Goal: Transaction & Acquisition: Book appointment/travel/reservation

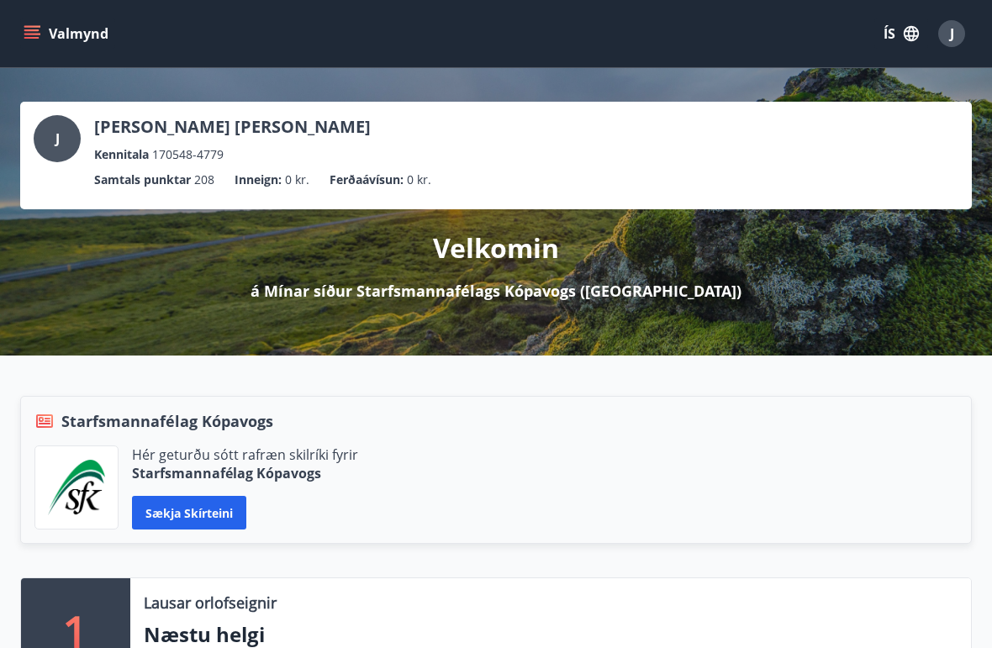
click at [205, 508] on button "Sækja skírteini" at bounding box center [189, 513] width 114 height 34
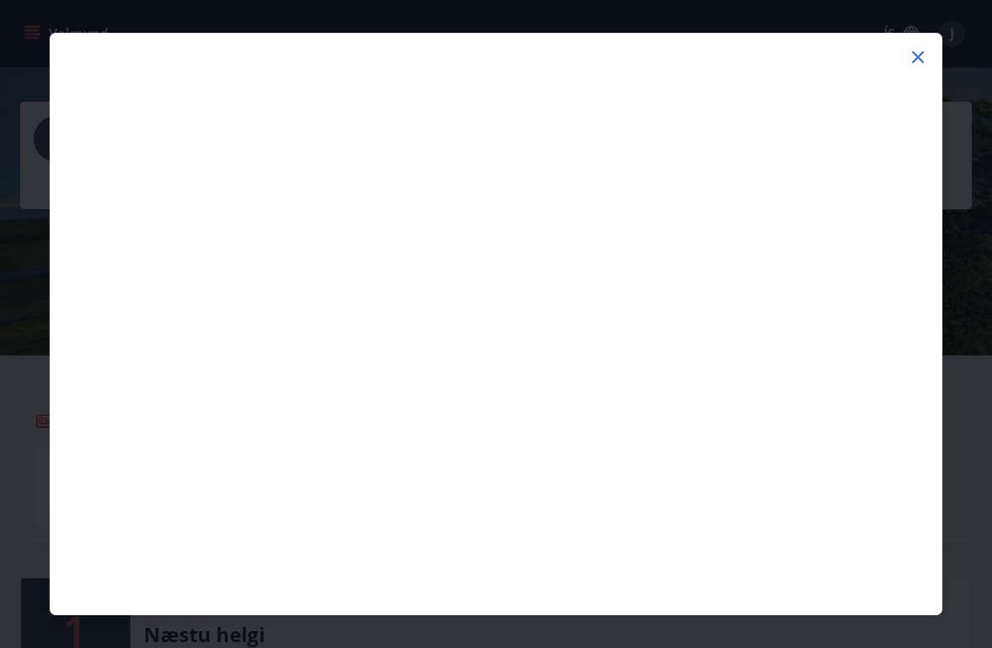
click at [918, 53] on icon at bounding box center [918, 57] width 20 height 20
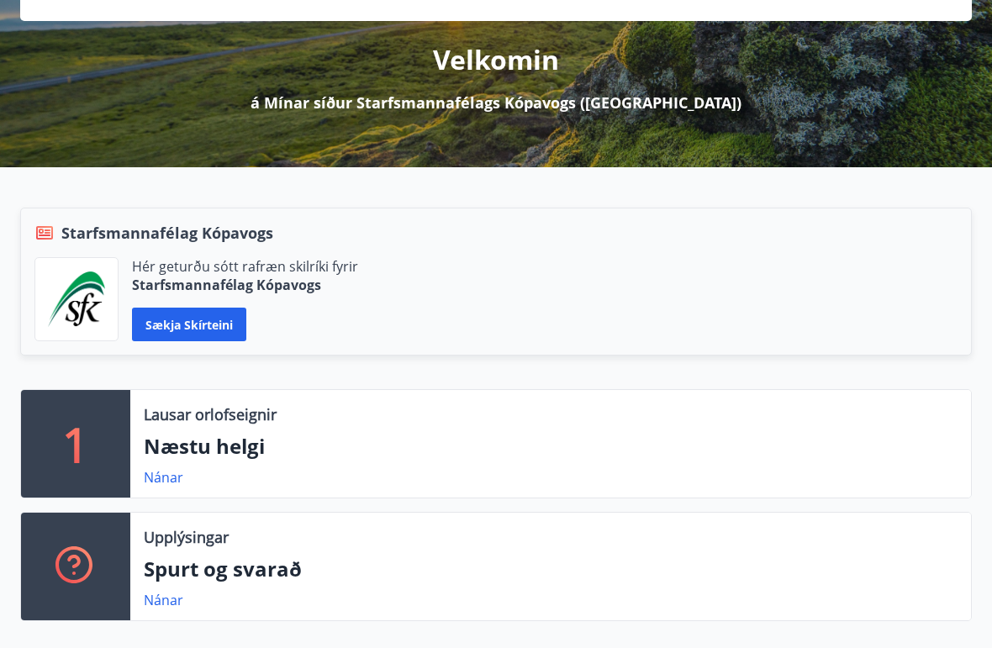
scroll to position [212, 0]
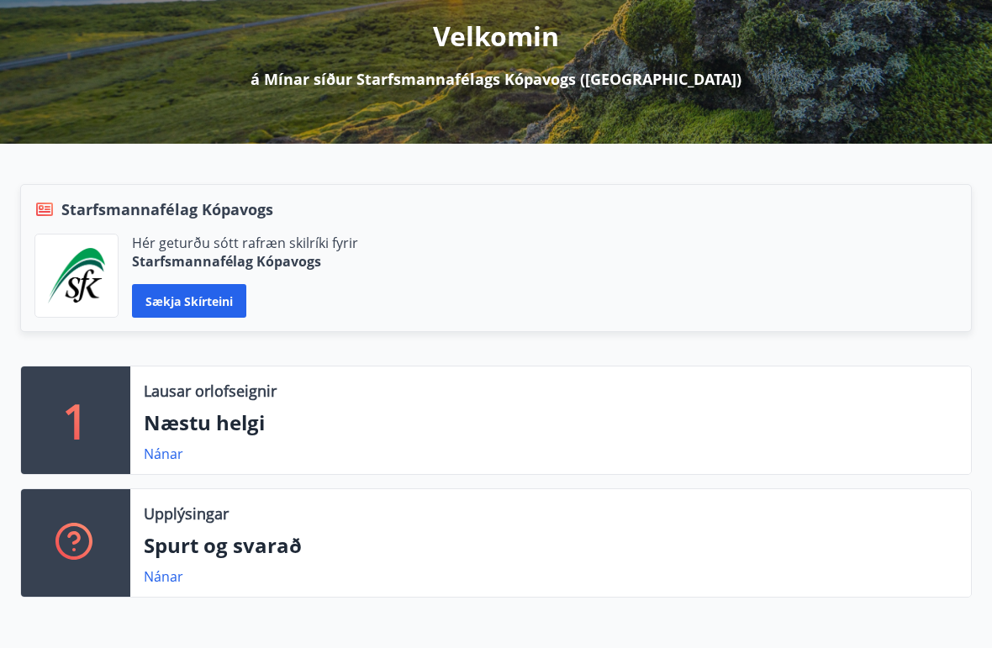
click at [800, 603] on div "1 Lausar orlofseignir Næstu helgi Nánar Upplýsingar Spurt og svarað Nánar" at bounding box center [486, 488] width 972 height 245
click at [158, 438] on div "Lausar orlofseignir Næstu helgi Nánar" at bounding box center [550, 420] width 840 height 108
click at [82, 432] on p "1" at bounding box center [75, 420] width 27 height 64
click at [187, 416] on p "Næstu helgi" at bounding box center [551, 422] width 814 height 29
click at [217, 417] on p "Næstu helgi" at bounding box center [551, 422] width 814 height 29
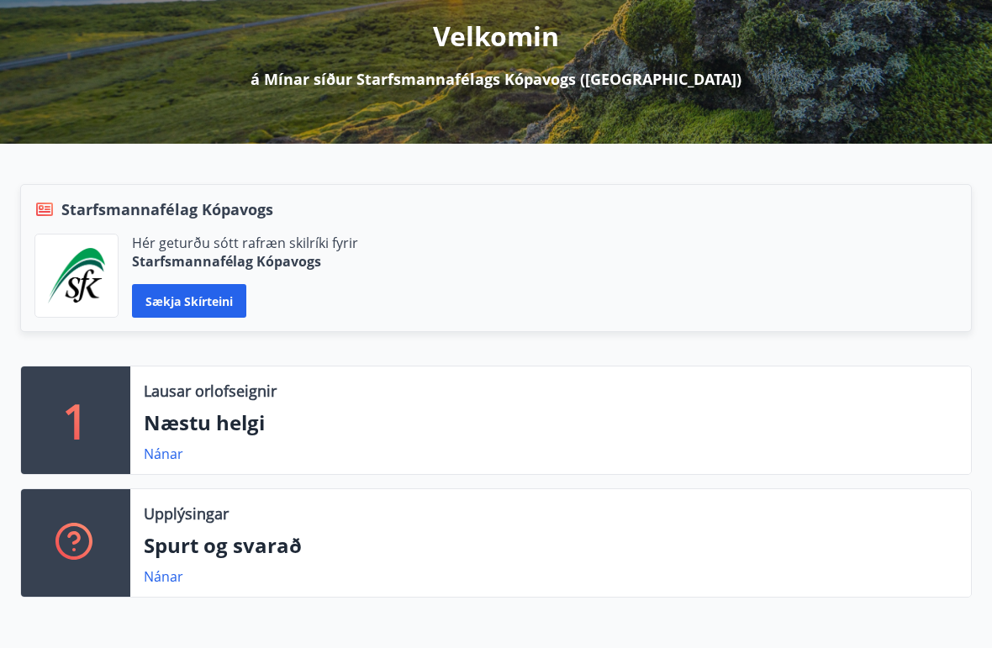
click at [3, 609] on div "1 Lausar orlofseignir Næstu helgi Nánar Upplýsingar Spurt og svarað Nánar" at bounding box center [486, 488] width 972 height 245
click at [209, 409] on p "Næstu helgi" at bounding box center [551, 422] width 814 height 29
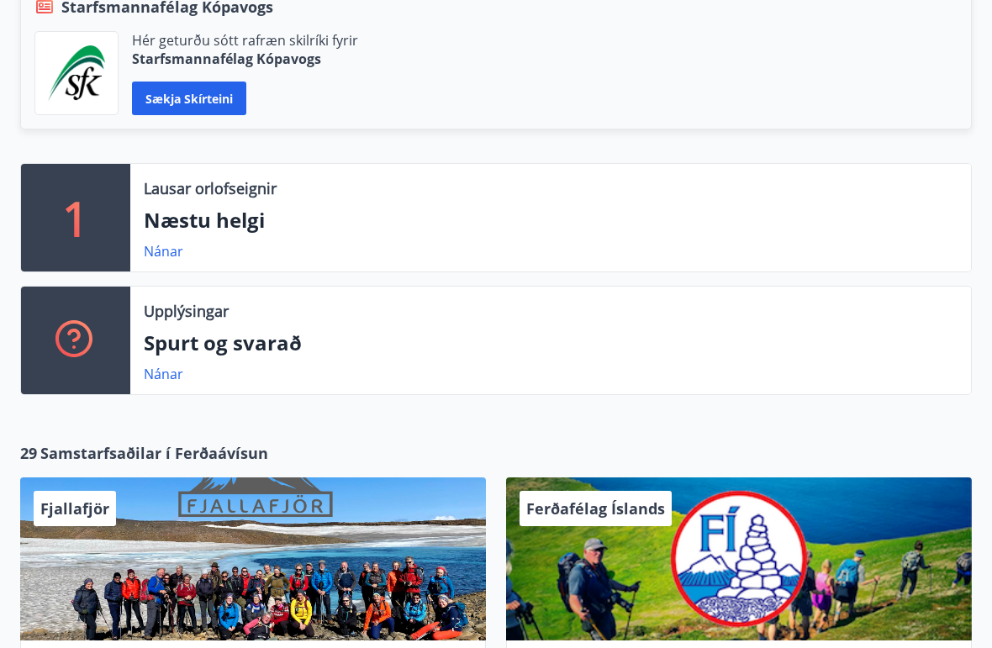
scroll to position [414, 0]
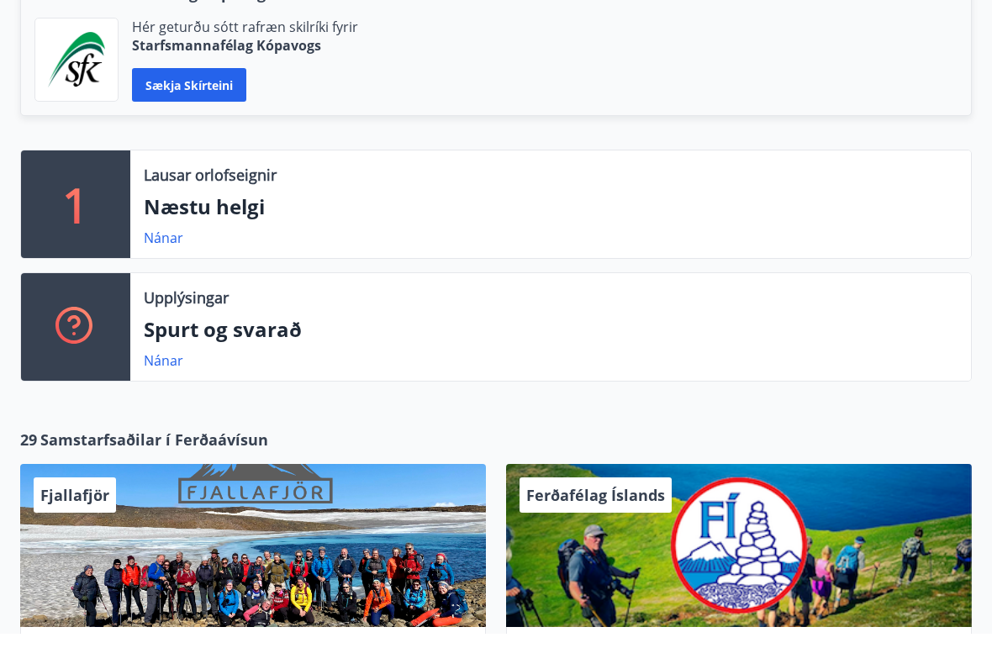
click at [189, 213] on p "Næstu helgi" at bounding box center [551, 221] width 814 height 29
click at [155, 244] on link "Nánar" at bounding box center [164, 252] width 40 height 18
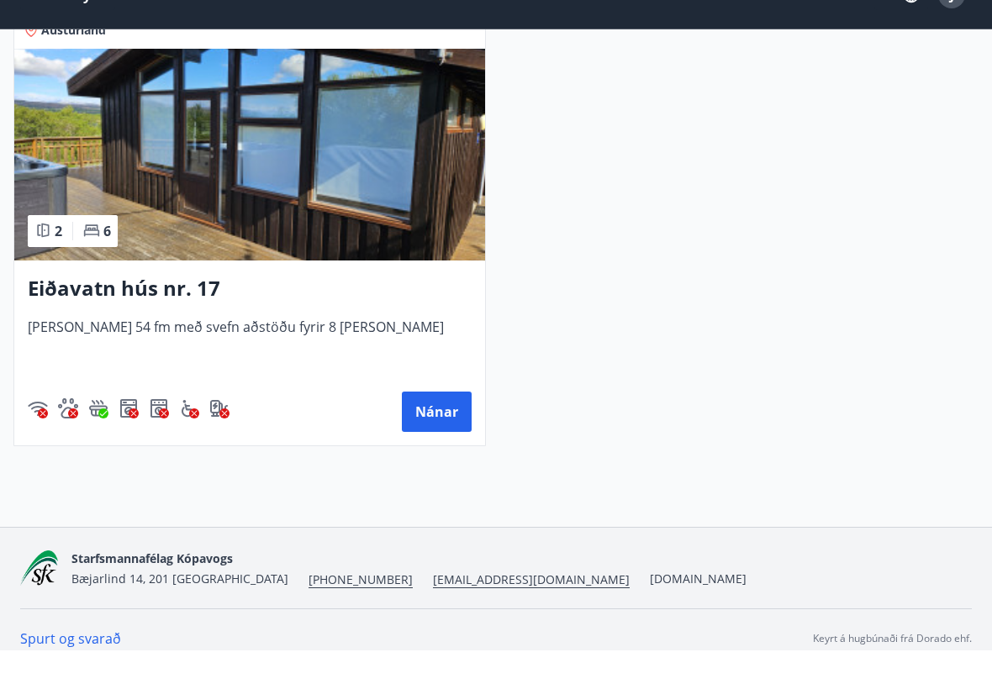
scroll to position [381, 0]
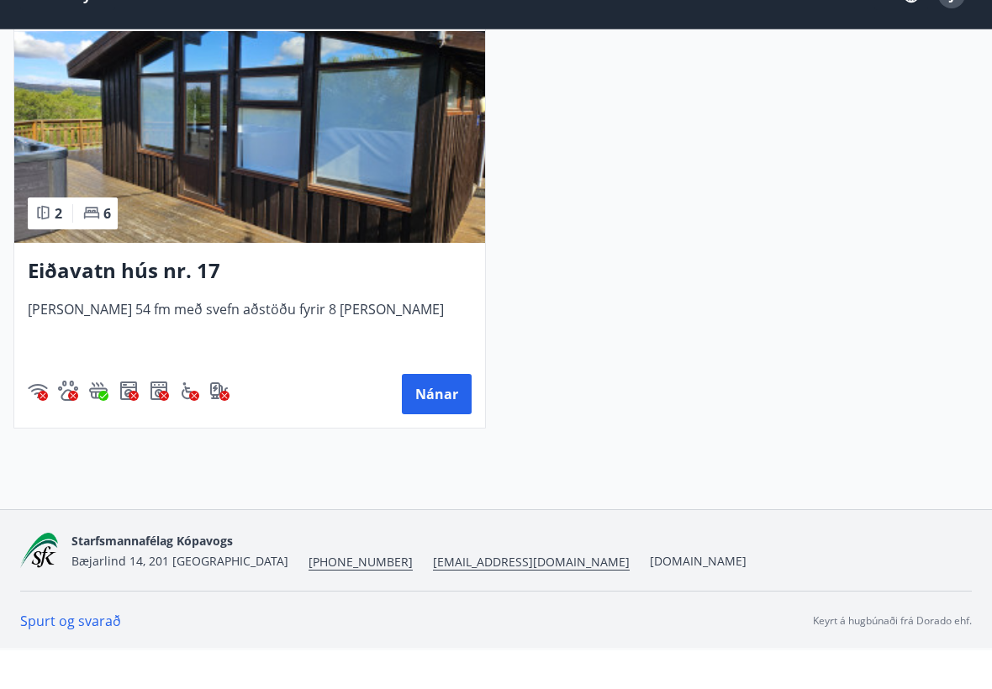
click at [450, 413] on button "Nánar" at bounding box center [437, 433] width 70 height 40
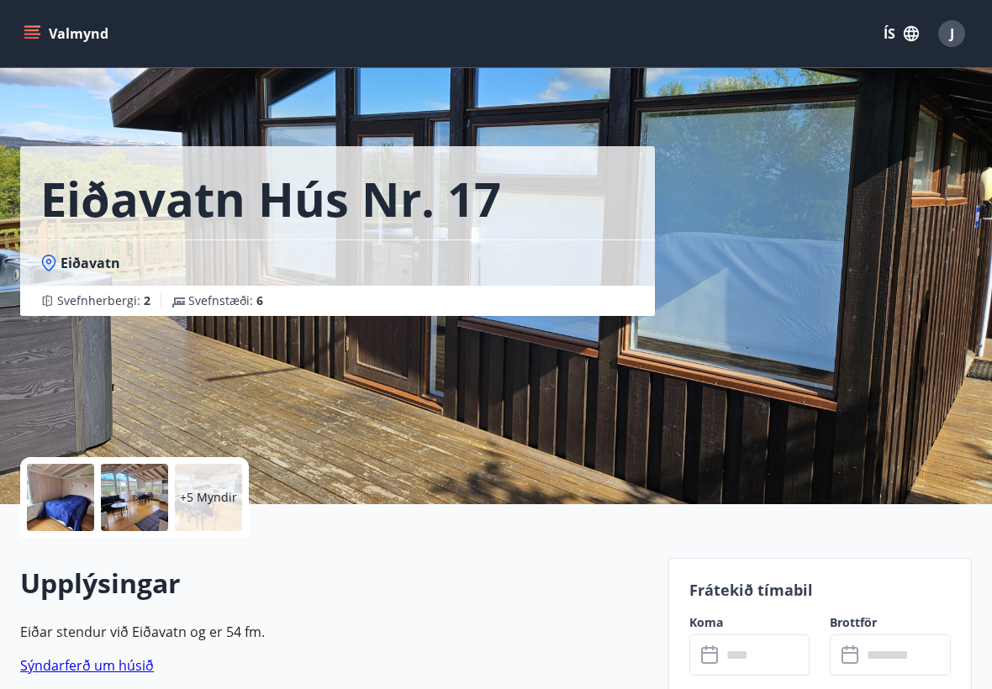
click at [65, 495] on div at bounding box center [60, 497] width 67 height 67
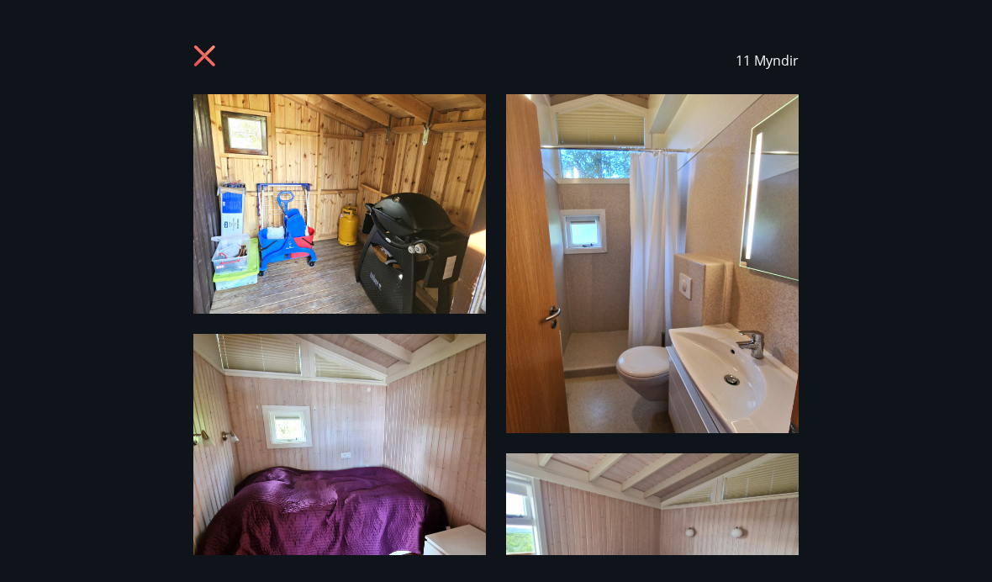
click at [194, 47] on icon at bounding box center [204, 55] width 21 height 21
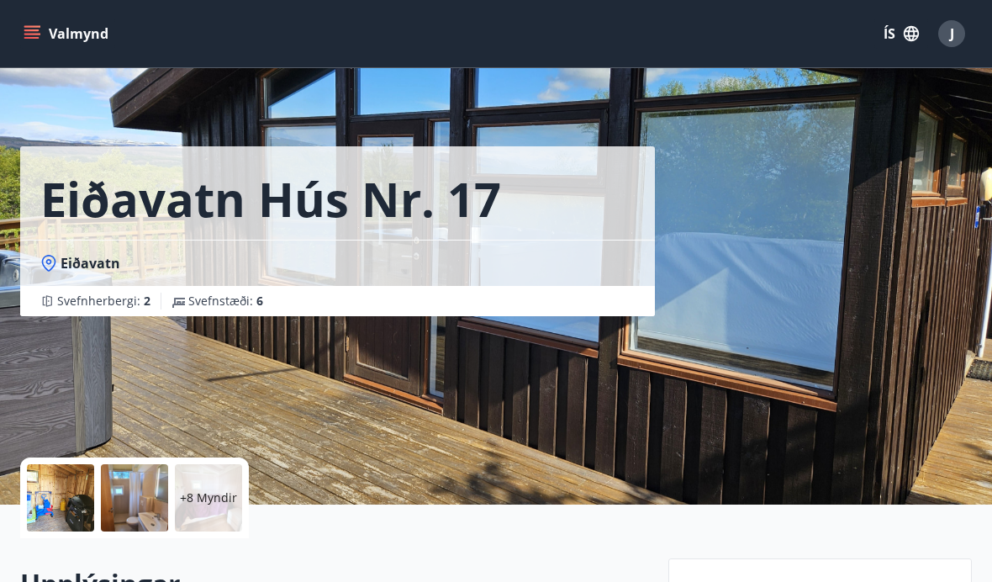
click at [40, 39] on button "Valmynd" at bounding box center [67, 33] width 95 height 30
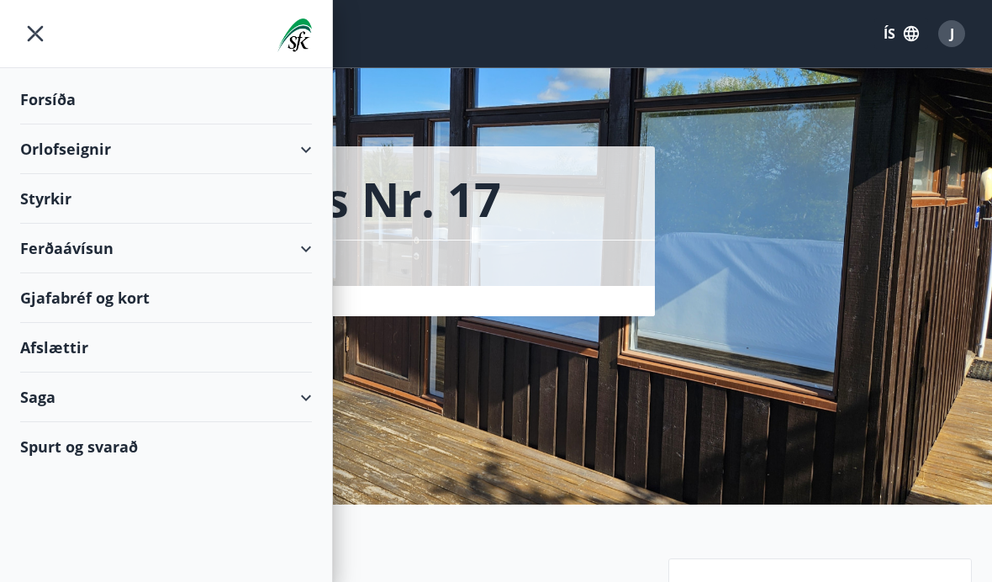
click at [303, 151] on div "Orlofseignir" at bounding box center [166, 149] width 292 height 50
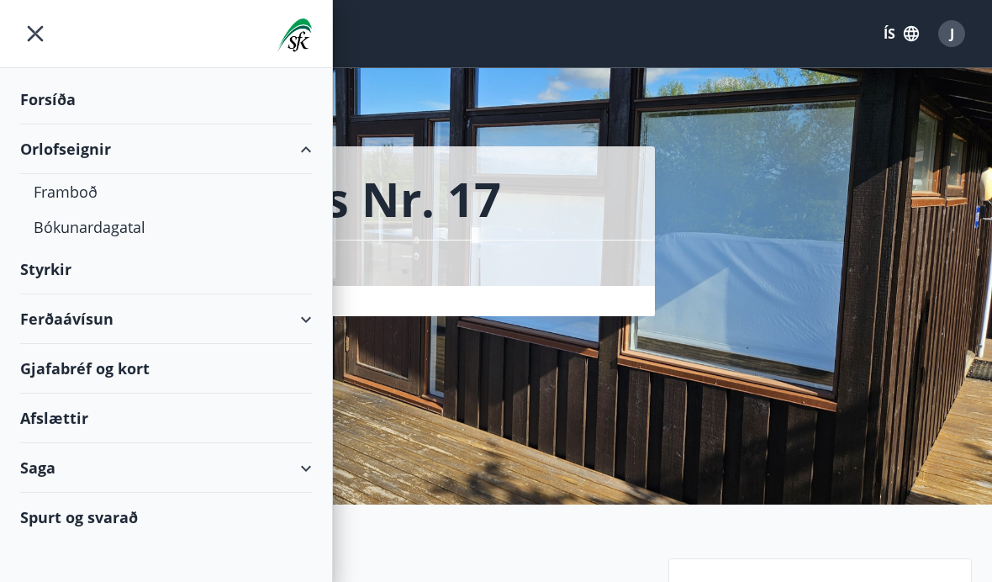
click at [95, 228] on div "Bókunardagatal" at bounding box center [166, 226] width 265 height 35
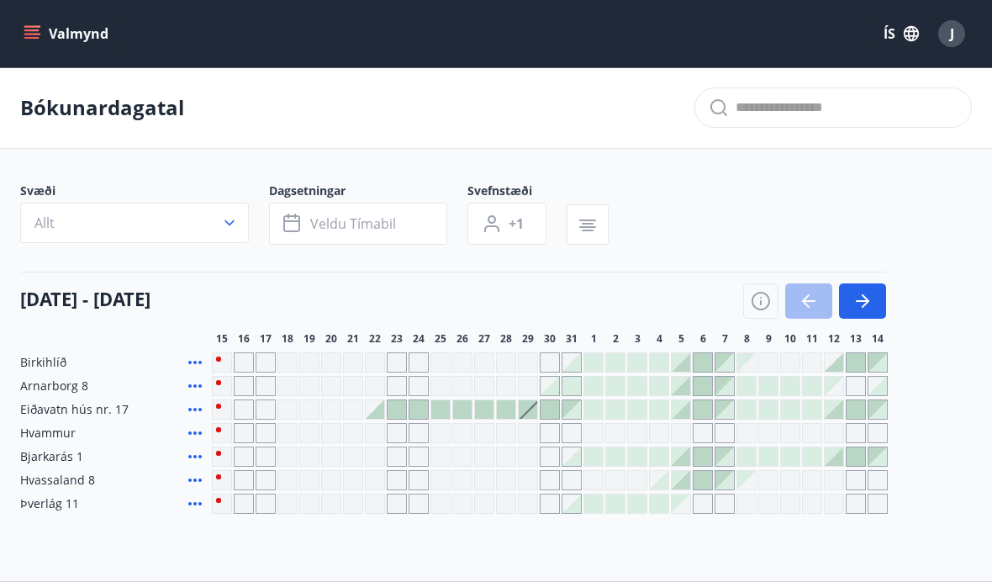
click at [29, 28] on icon "menu" at bounding box center [32, 33] width 17 height 17
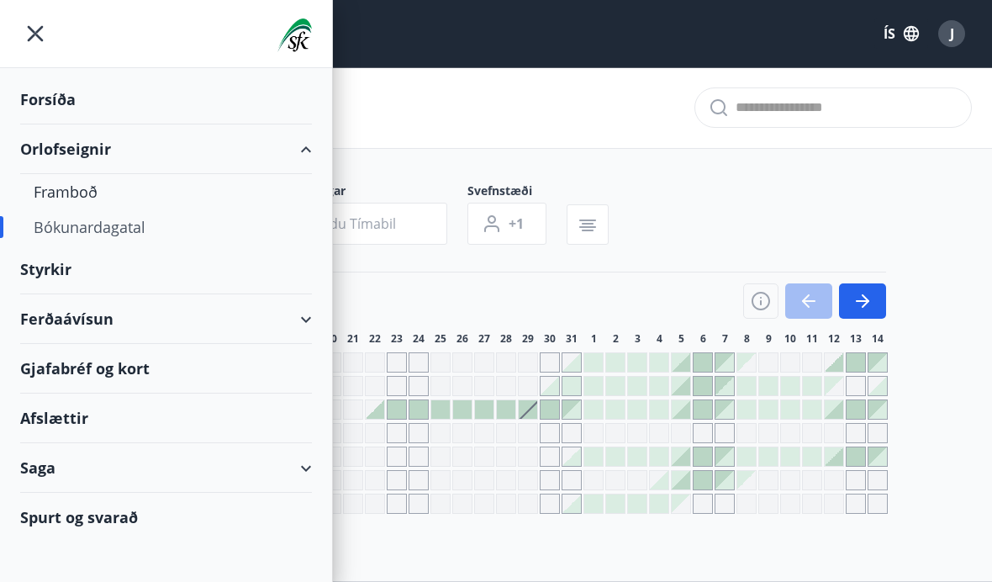
click at [94, 519] on div "Spurt og svarað" at bounding box center [166, 517] width 292 height 49
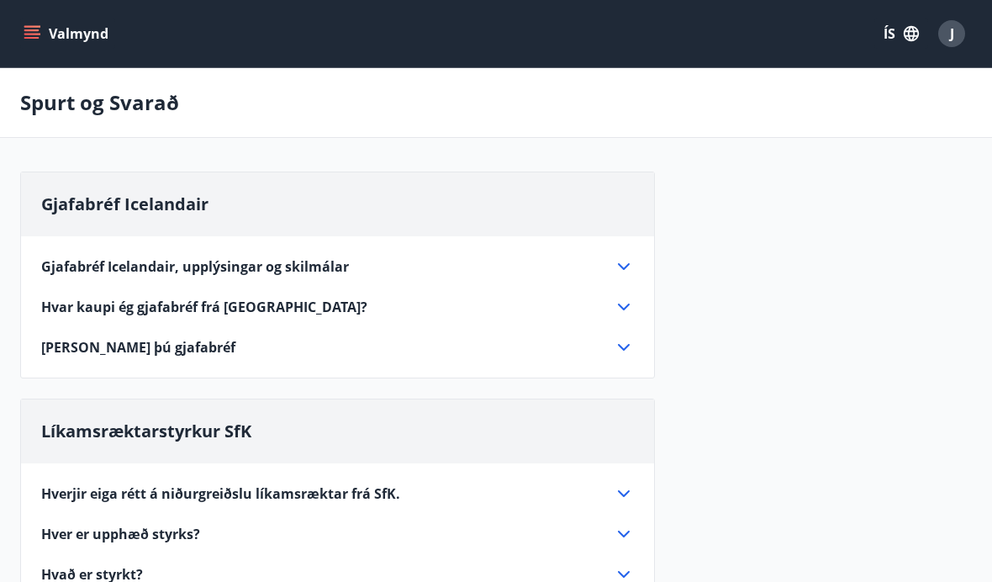
click at [628, 268] on icon at bounding box center [624, 266] width 20 height 20
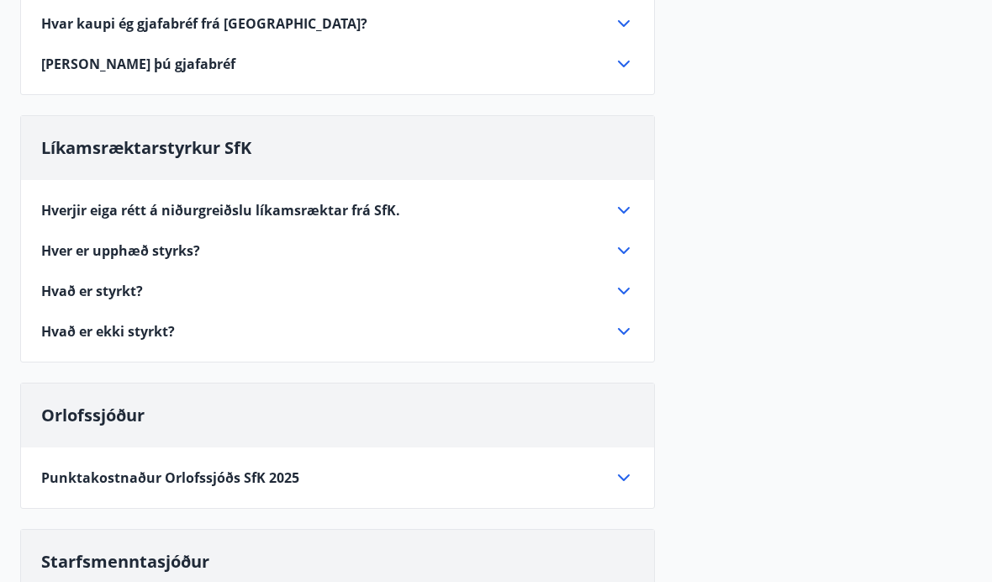
scroll to position [861, 0]
click at [620, 472] on icon at bounding box center [624, 476] width 20 height 20
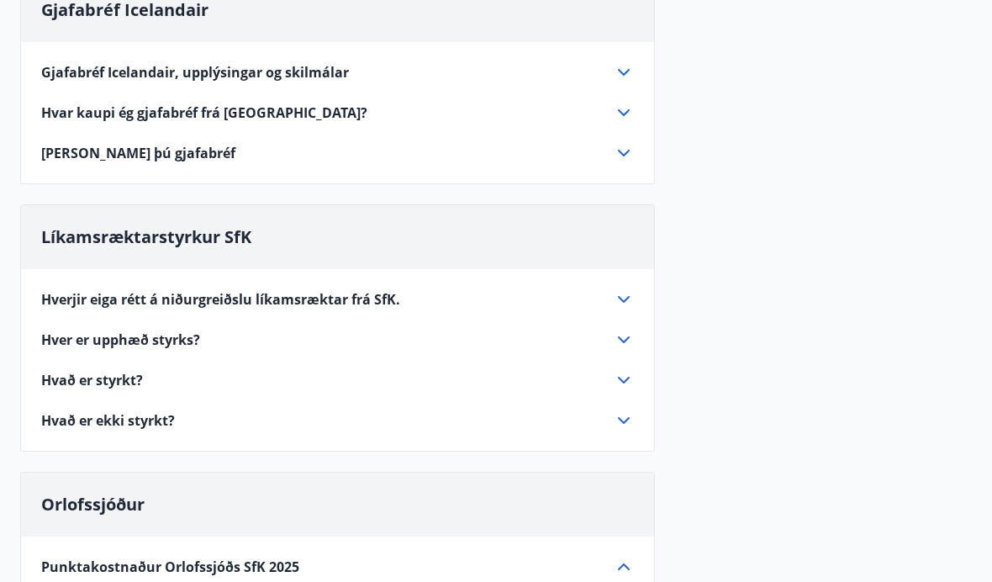
scroll to position [195, 0]
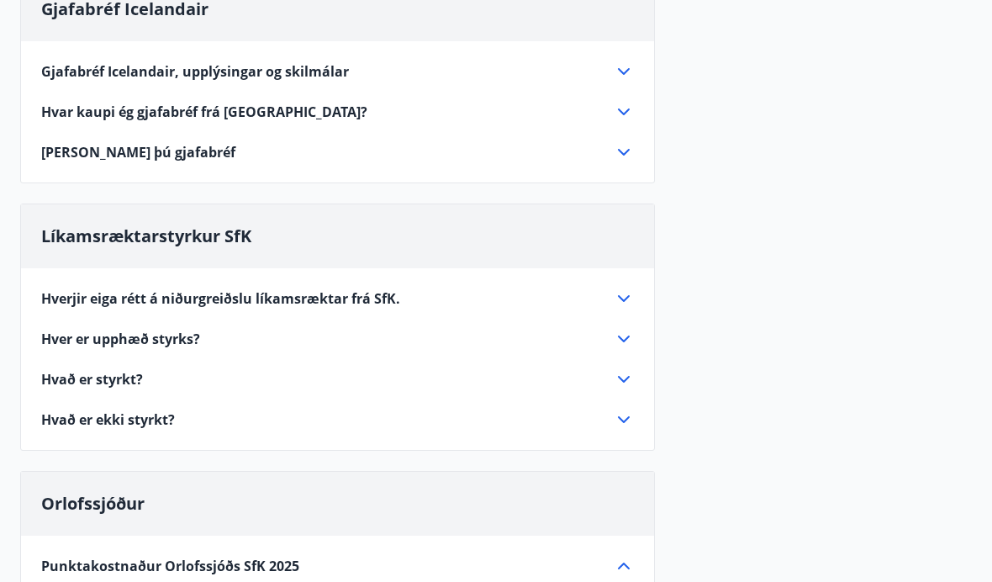
click at [617, 299] on icon at bounding box center [624, 298] width 20 height 20
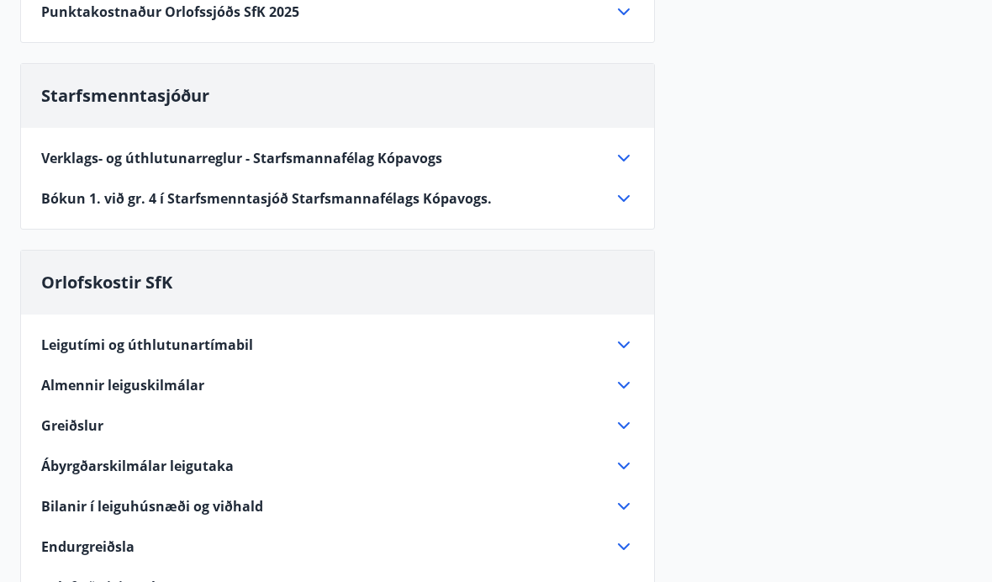
scroll to position [868, 0]
click at [624, 335] on icon at bounding box center [624, 345] width 20 height 20
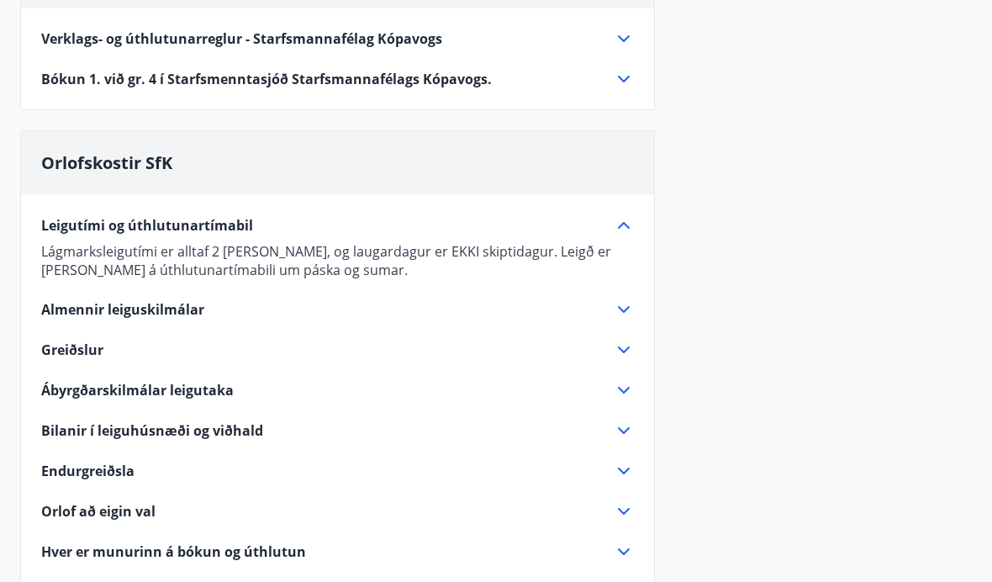
click at [629, 306] on icon at bounding box center [624, 309] width 20 height 20
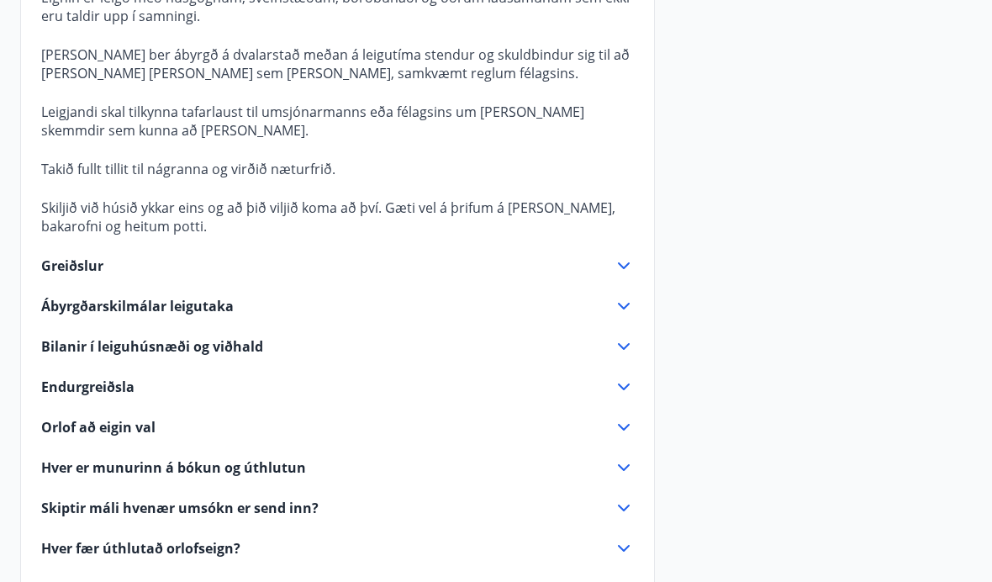
scroll to position [1259, 0]
click at [620, 264] on icon at bounding box center [624, 264] width 12 height 7
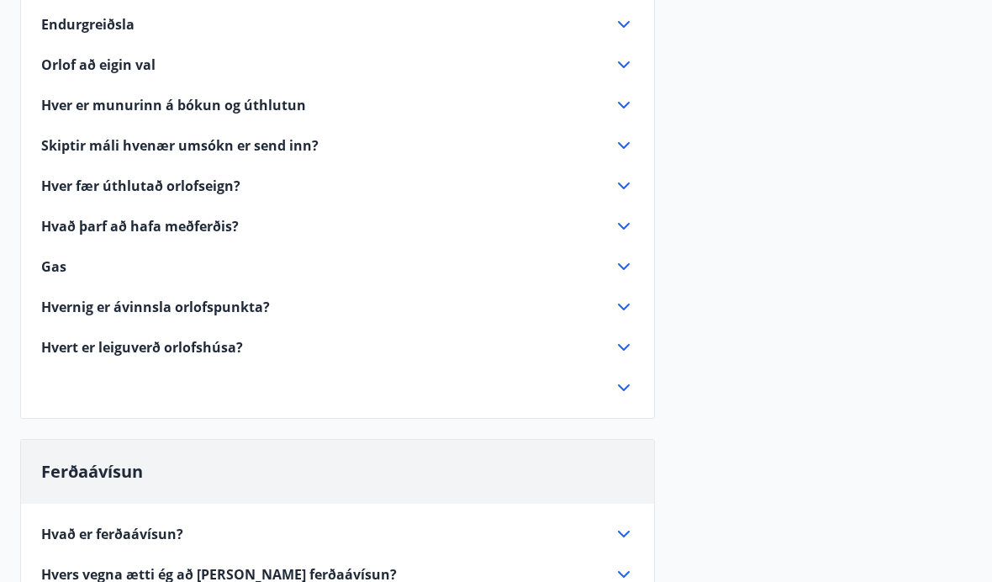
scroll to position [1601, 0]
click at [632, 336] on icon at bounding box center [624, 346] width 20 height 20
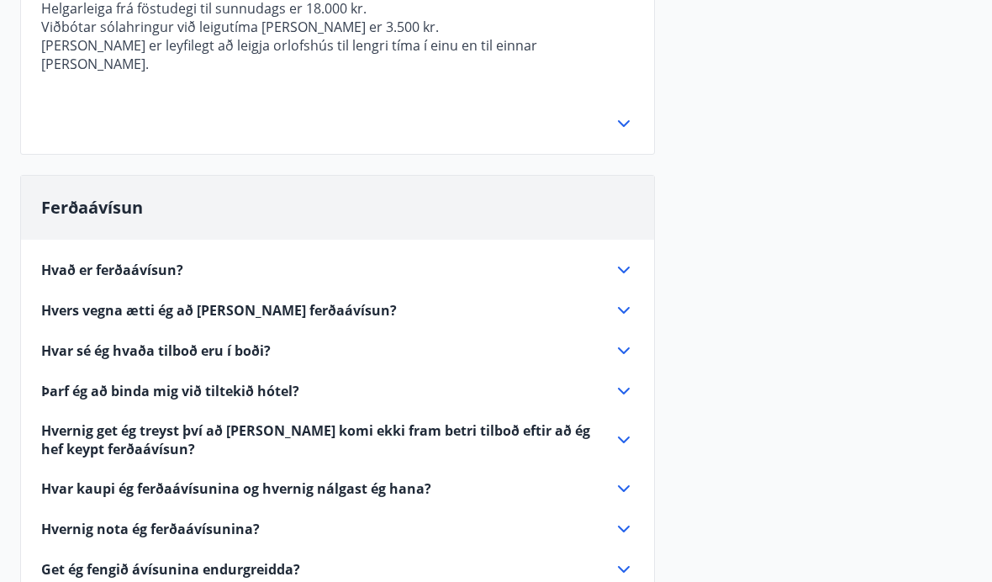
scroll to position [1661, 0]
